Goal: Information Seeking & Learning: Learn about a topic

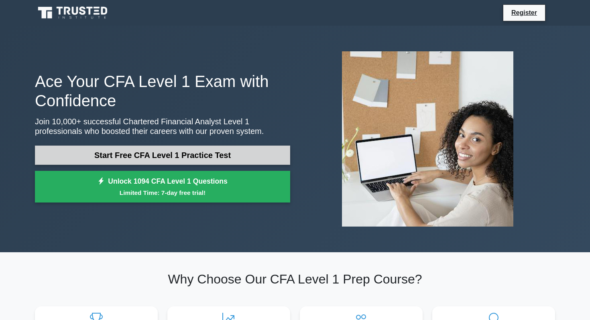
click at [211, 154] on link "Start Free CFA Level 1 Practice Test" at bounding box center [162, 155] width 255 height 19
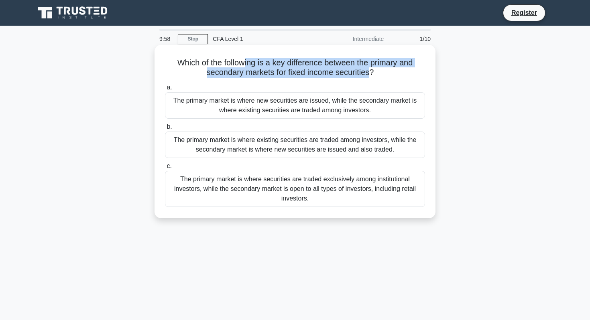
drag, startPoint x: 242, startPoint y: 60, endPoint x: 368, endPoint y: 73, distance: 125.8
click at [368, 73] on h5 "Which of the following is a key difference between the primary and secondary ma…" at bounding box center [295, 68] width 262 height 20
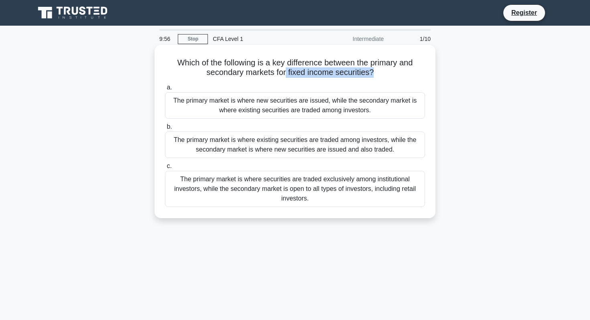
drag, startPoint x: 286, startPoint y: 73, endPoint x: 371, endPoint y: 76, distance: 85.1
click at [371, 76] on h5 "Which of the following is a key difference between the primary and secondary ma…" at bounding box center [295, 68] width 262 height 20
click at [268, 108] on div "The primary market is where new securities are issued, while the secondary mark…" at bounding box center [295, 105] width 260 height 26
click at [165, 90] on input "a. The primary market is where new securities are issued, while the secondary m…" at bounding box center [165, 87] width 0 height 5
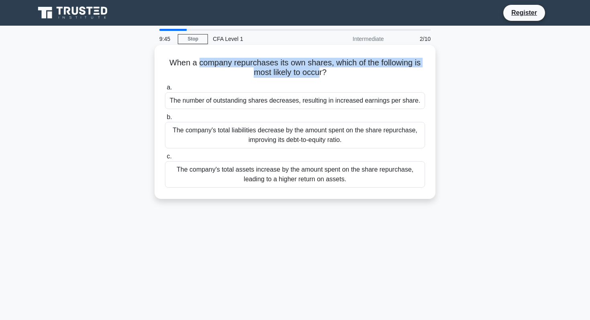
drag, startPoint x: 199, startPoint y: 63, endPoint x: 319, endPoint y: 74, distance: 120.1
click at [319, 74] on h5 "When a company repurchases its own shares, which of the following is most likel…" at bounding box center [295, 68] width 262 height 20
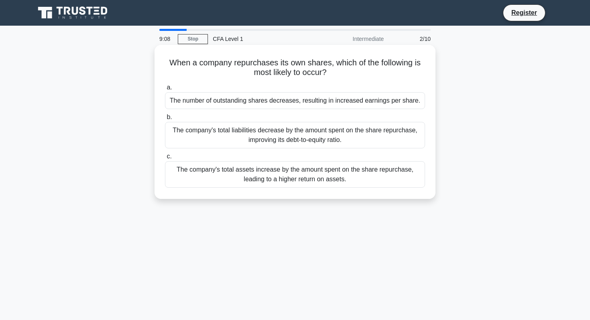
click at [205, 107] on div "The number of outstanding shares decreases, resulting in increased earnings per…" at bounding box center [295, 100] width 260 height 17
click at [165, 90] on input "a. The number of outstanding shares decreases, resulting in increased earnings …" at bounding box center [165, 87] width 0 height 5
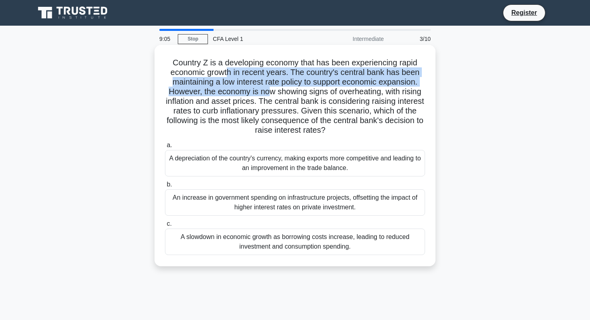
drag, startPoint x: 225, startPoint y: 69, endPoint x: 268, endPoint y: 90, distance: 46.8
click at [267, 90] on h5 "Country Z is a developing economy that has been experiencing rapid economic gro…" at bounding box center [295, 97] width 262 height 78
click at [268, 90] on h5 "Country Z is a developing economy that has been experiencing rapid economic gro…" at bounding box center [295, 97] width 262 height 78
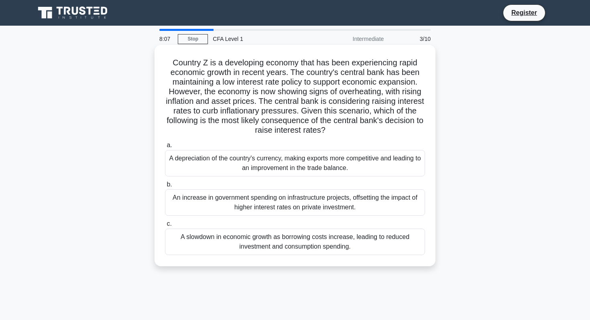
click at [219, 236] on div "A slowdown in economic growth as borrowing costs increase, leading to reduced i…" at bounding box center [295, 242] width 260 height 26
click at [165, 227] on input "c. A slowdown in economic growth as borrowing costs increase, leading to reduce…" at bounding box center [165, 223] width 0 height 5
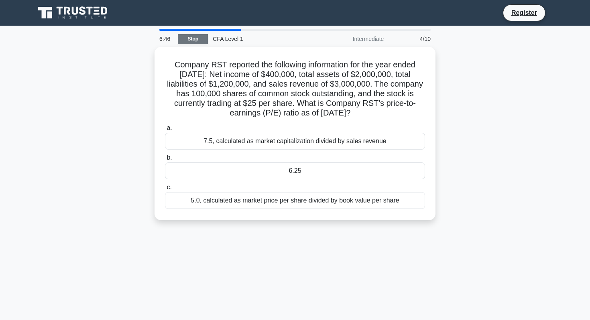
click at [192, 36] on link "Stop" at bounding box center [193, 39] width 30 height 10
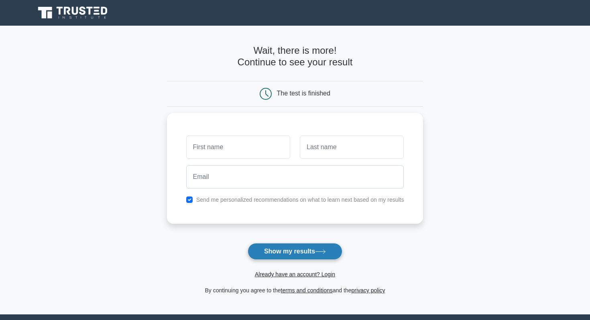
click at [260, 249] on button "Show my results" at bounding box center [295, 251] width 95 height 17
